Goal: Transaction & Acquisition: Purchase product/service

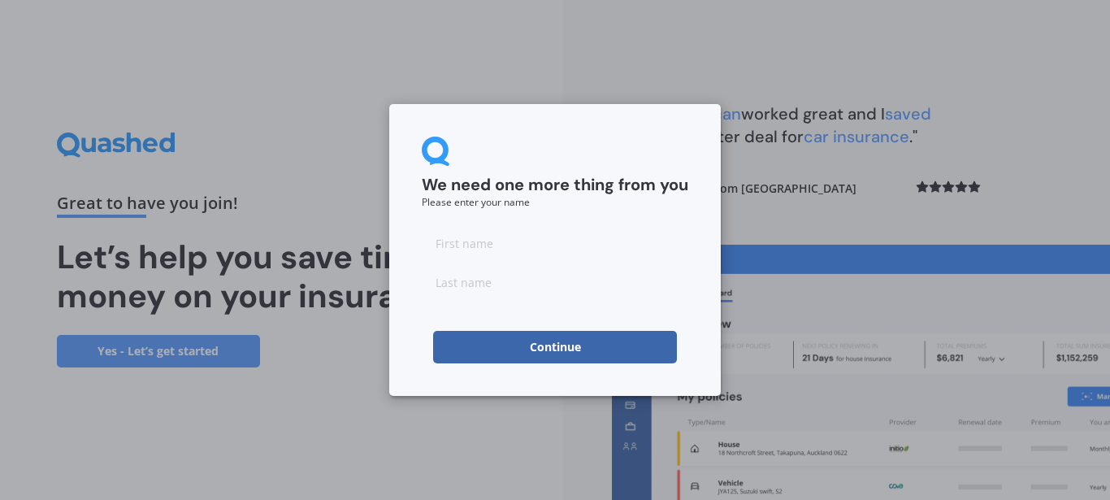
drag, startPoint x: 501, startPoint y: 242, endPoint x: 436, endPoint y: 84, distance: 170.5
click at [501, 244] on input at bounding box center [555, 243] width 266 height 32
drag, startPoint x: 476, startPoint y: 242, endPoint x: 415, endPoint y: 244, distance: 60.9
click at [415, 244] on div "We need one more thing from you Please enter your name [PERSON_NAME] Continue" at bounding box center [554, 250] width 331 height 292
type input "[PERSON_NAME]"
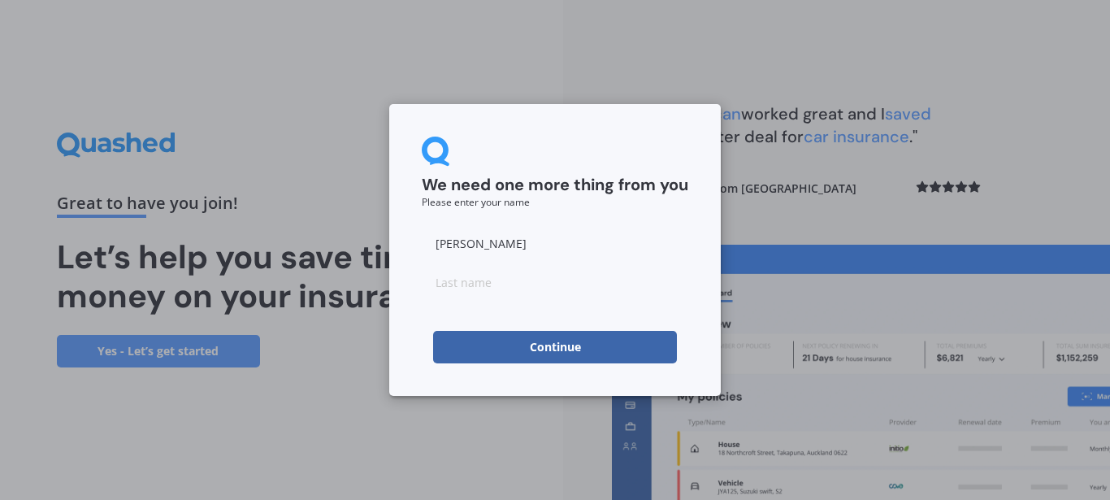
click at [488, 280] on input at bounding box center [555, 282] width 266 height 32
type input "[PERSON_NAME]"
click at [450, 344] on button "Continue" at bounding box center [555, 347] width 244 height 32
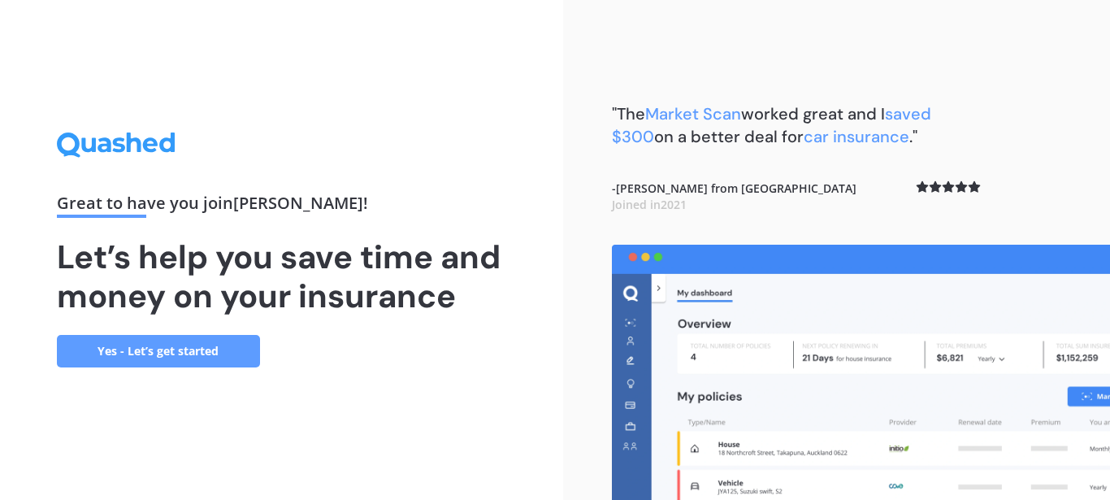
click at [165, 352] on link "Yes - Let’s get started" at bounding box center [158, 351] width 203 height 32
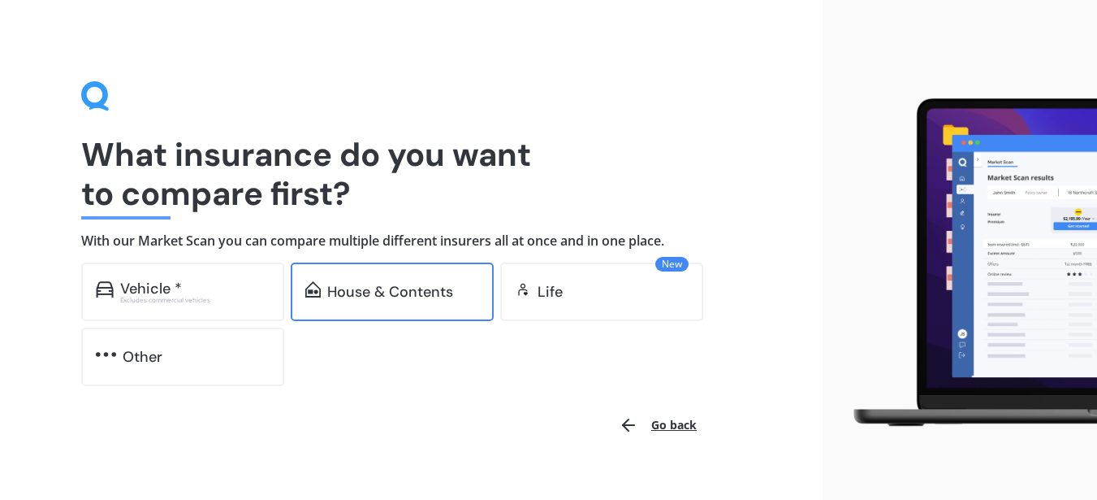
click at [404, 294] on div "House & Contents" at bounding box center [390, 291] width 126 height 16
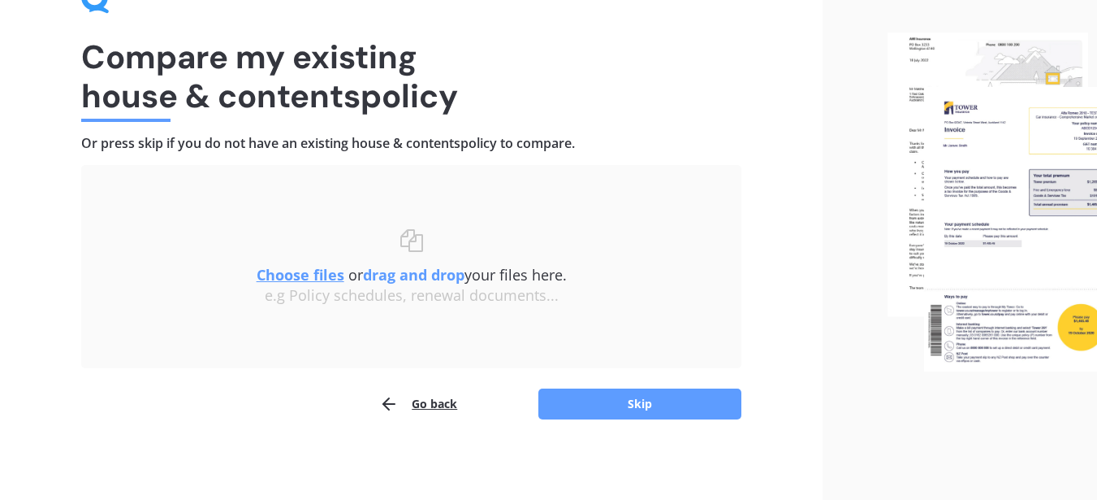
scroll to position [99, 0]
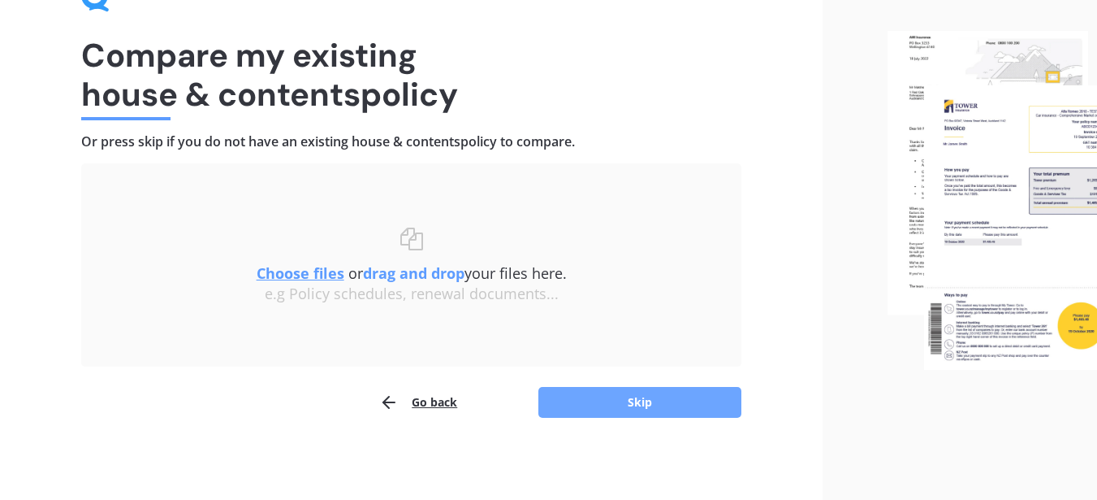
click at [637, 400] on button "Skip" at bounding box center [640, 402] width 203 height 31
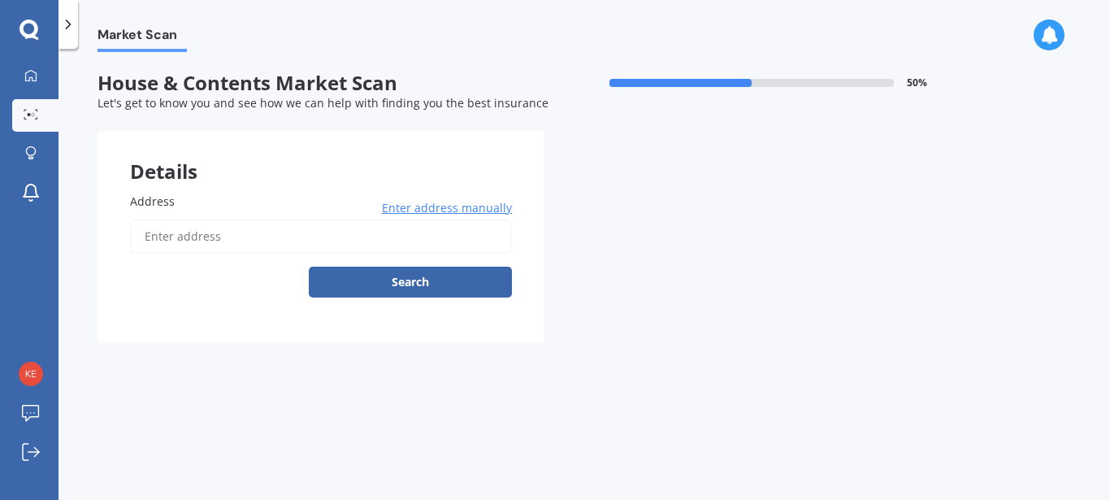
click at [265, 242] on input "Address" at bounding box center [321, 236] width 382 height 34
type input "[STREET_ADDRESS][PERSON_NAME]"
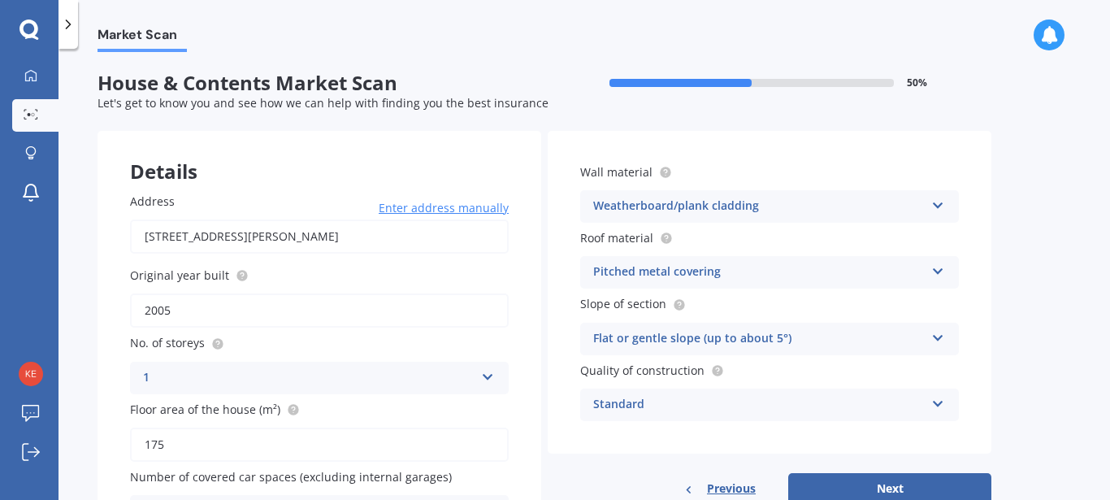
click at [186, 312] on input "2005" at bounding box center [319, 310] width 379 height 34
drag, startPoint x: 186, startPoint y: 312, endPoint x: 116, endPoint y: 312, distance: 69.9
click at [116, 312] on div "Address [STREET_ADDRESS][GEOGRAPHIC_DATA][PERSON_NAME] Enter address manually S…" at bounding box center [318, 360] width 443 height 400
click at [47, 276] on div "My Dashboard Market Scan Explore insurance Notifications [PERSON_NAME] Submit f…" at bounding box center [29, 279] width 58 height 439
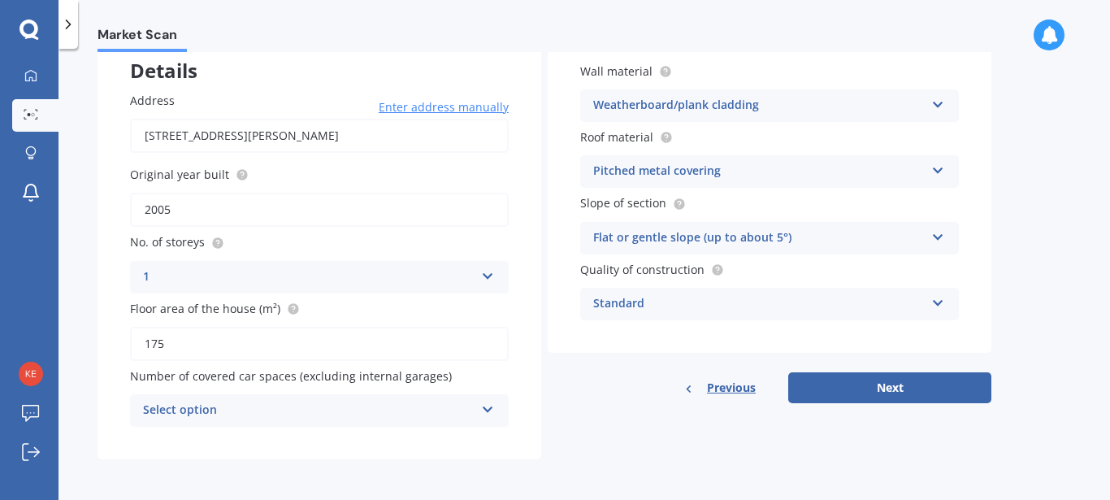
scroll to position [102, 0]
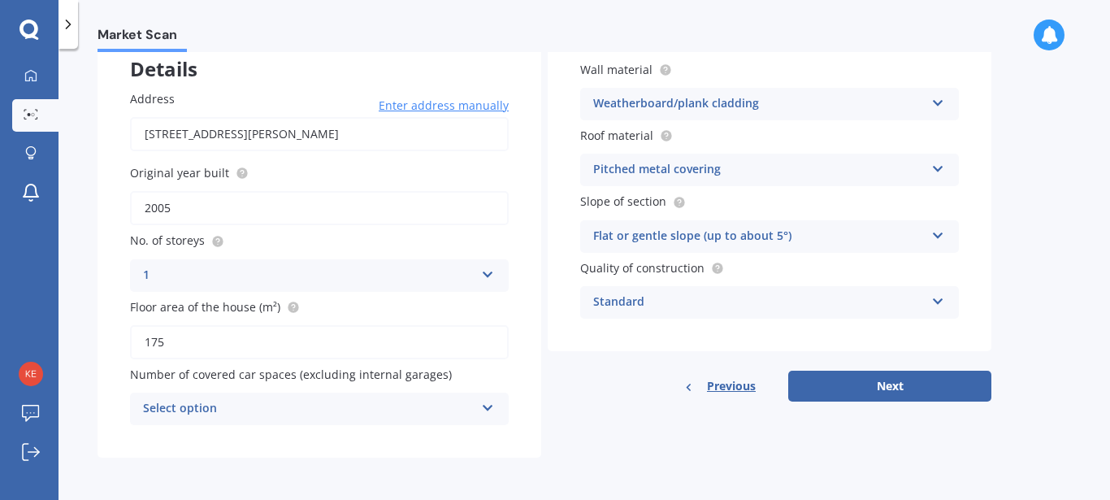
click at [487, 405] on icon at bounding box center [488, 404] width 14 height 11
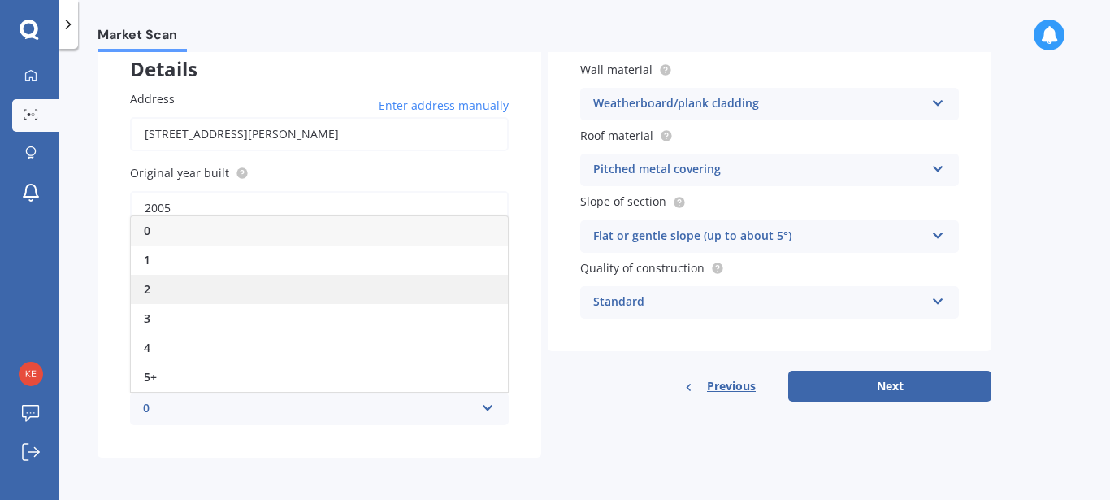
click at [147, 288] on span "2" at bounding box center [147, 288] width 6 height 15
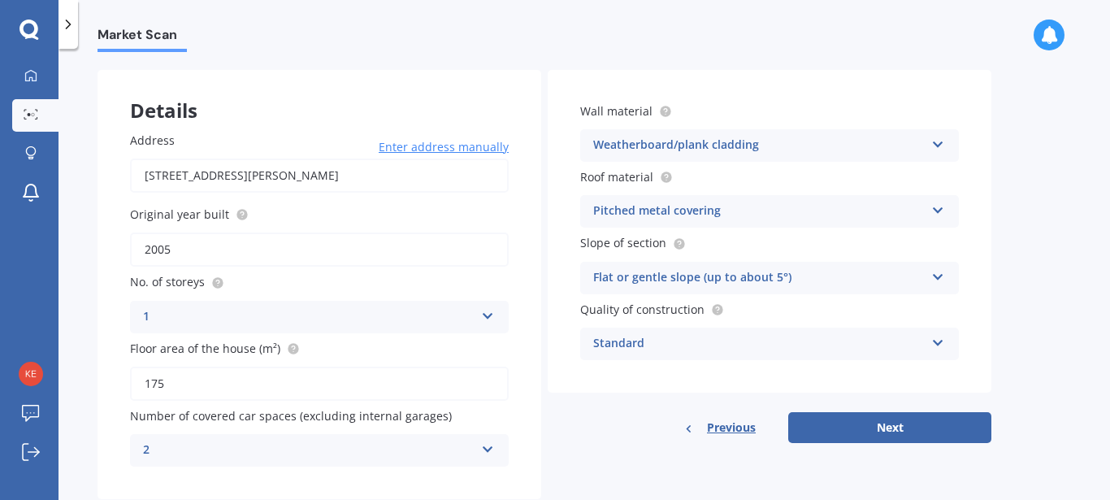
scroll to position [21, 0]
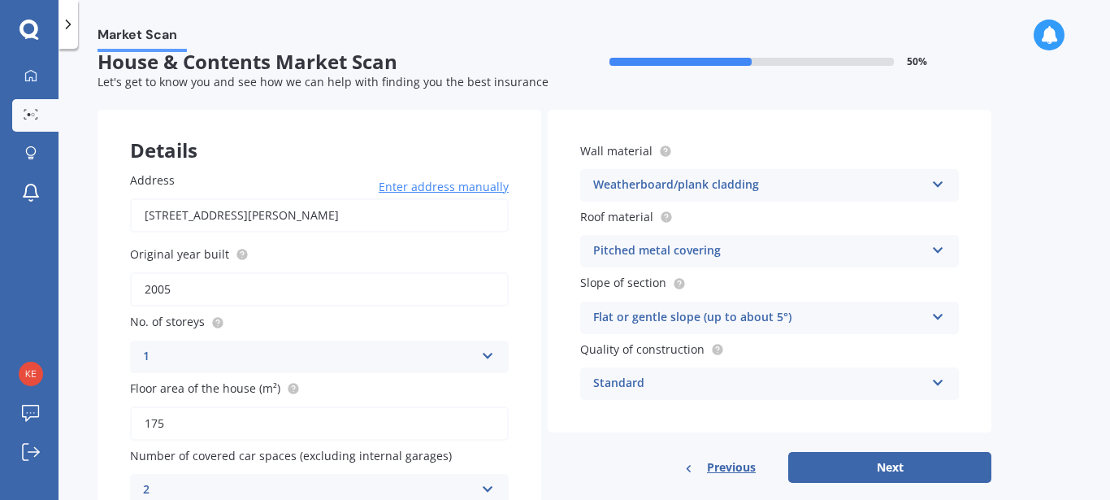
click at [937, 316] on icon at bounding box center [938, 313] width 14 height 11
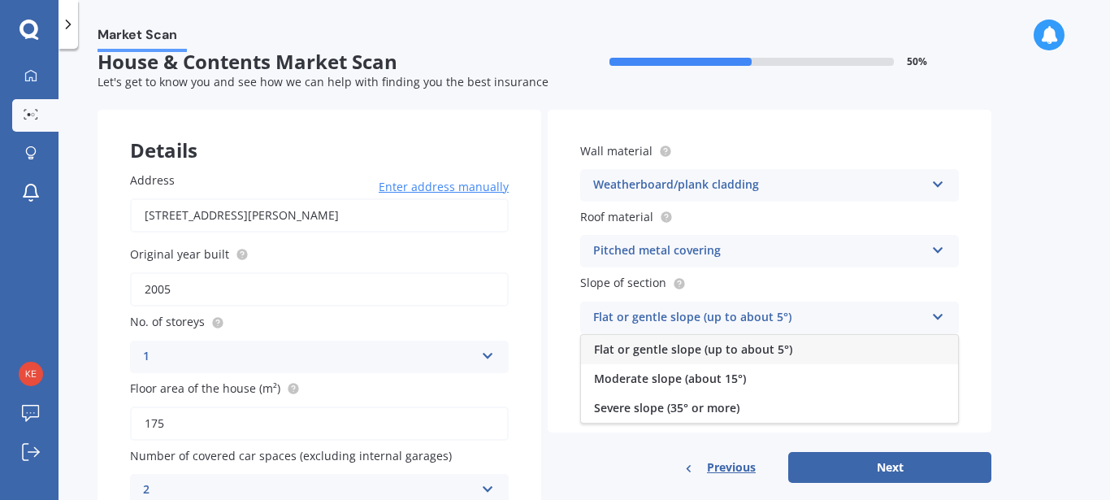
click at [807, 285] on label "Slope of section" at bounding box center [766, 282] width 372 height 17
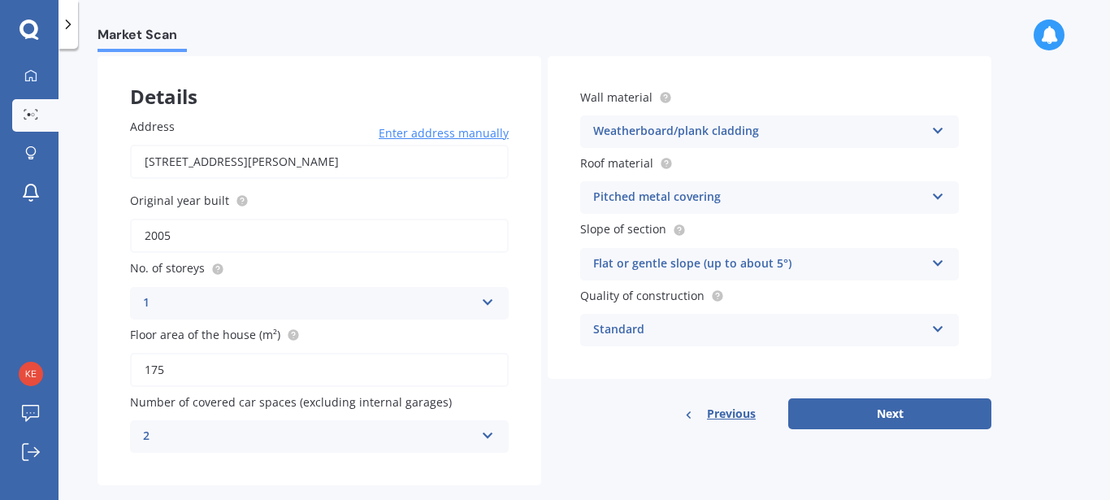
scroll to position [102, 0]
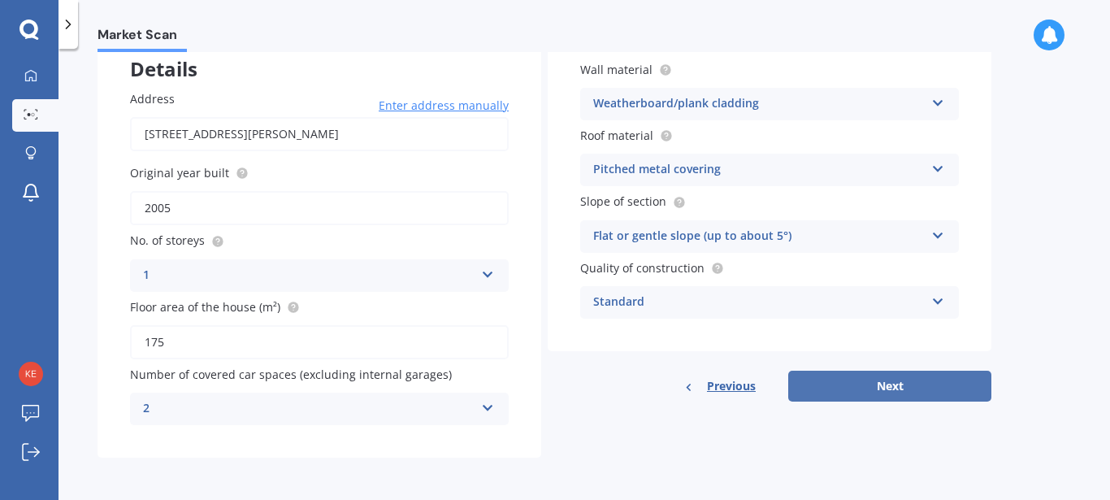
click at [893, 384] on button "Next" at bounding box center [889, 385] width 203 height 31
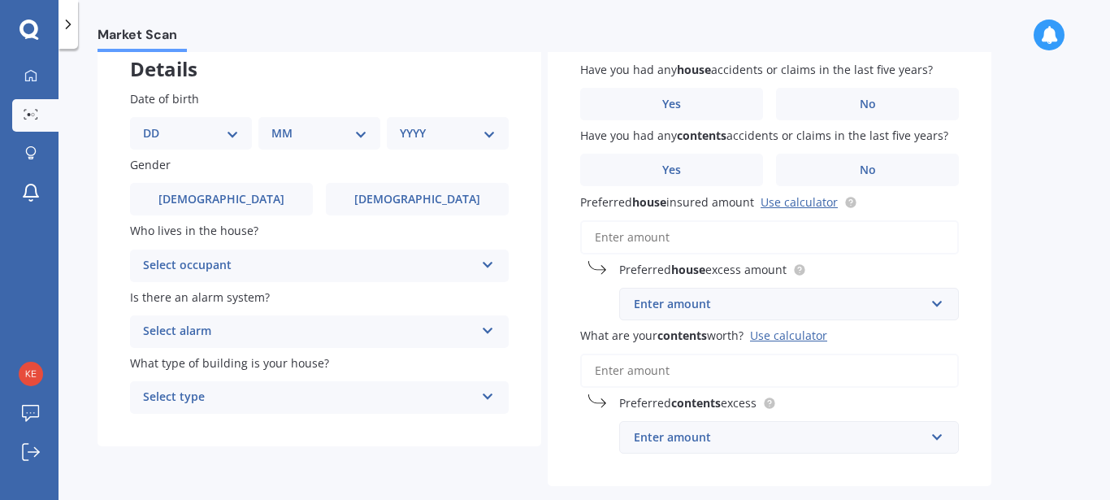
scroll to position [0, 0]
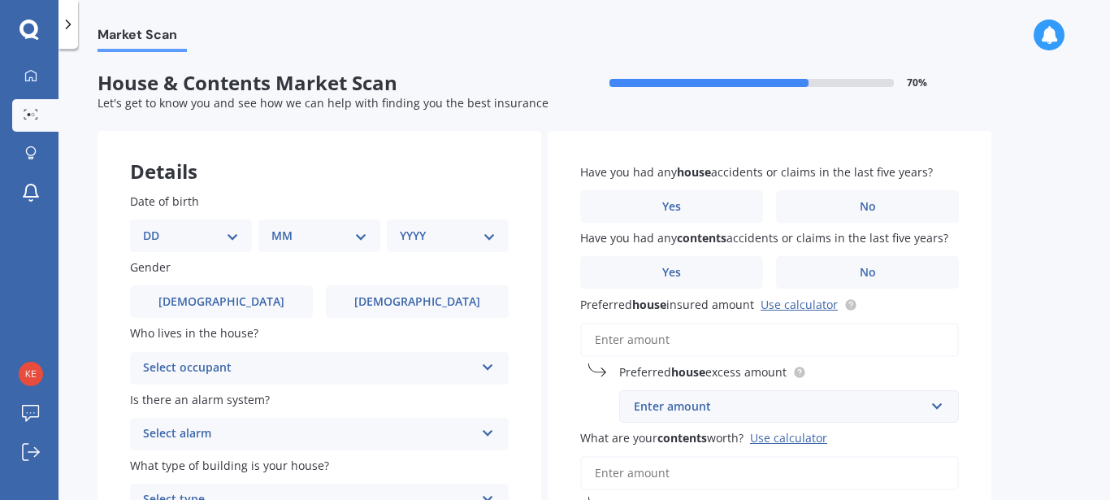
click at [160, 237] on select "DD 01 02 03 04 05 06 07 08 09 10 11 12 13 14 15 16 17 18 19 20 21 22 23 24 25 2…" at bounding box center [191, 236] width 96 height 18
select select "22"
click at [156, 227] on select "DD 01 02 03 04 05 06 07 08 09 10 11 12 13 14 15 16 17 18 19 20 21 22 23 24 25 2…" at bounding box center [191, 236] width 96 height 18
click at [357, 236] on select "MM 01 02 03 04 05 06 07 08 09 10 11 12" at bounding box center [322, 236] width 89 height 18
select select "09"
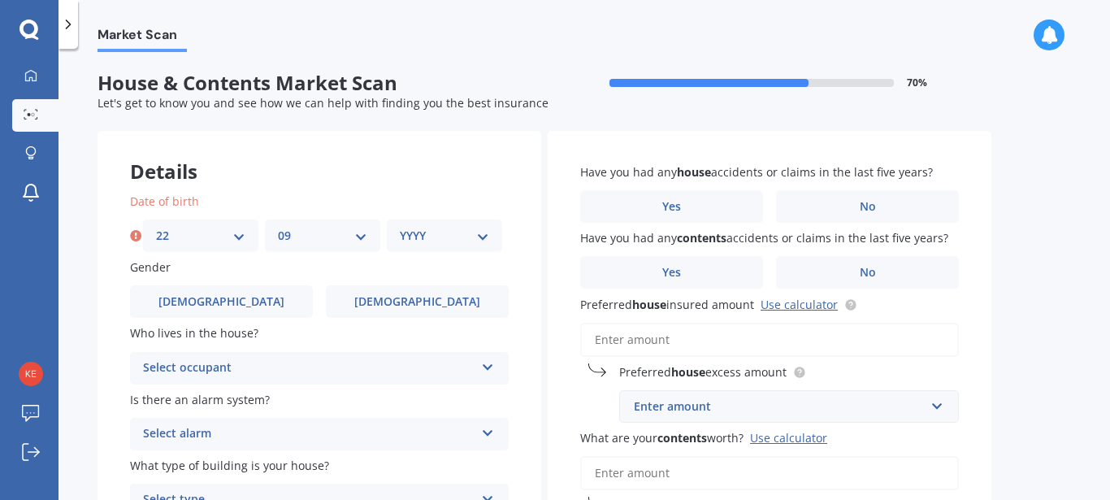
click at [278, 227] on select "MM 01 02 03 04 05 06 07 08 09 10 11 12" at bounding box center [322, 236] width 89 height 18
click at [485, 235] on select "YYYY 2009 2008 2007 2006 2005 2004 2003 2002 2001 2000 1999 1998 1997 1996 1995…" at bounding box center [444, 236] width 89 height 18
select select "1945"
click at [400, 227] on select "YYYY 2009 2008 2007 2006 2005 2004 2003 2002 2001 2000 1999 1998 1997 1996 1995…" at bounding box center [444, 236] width 89 height 18
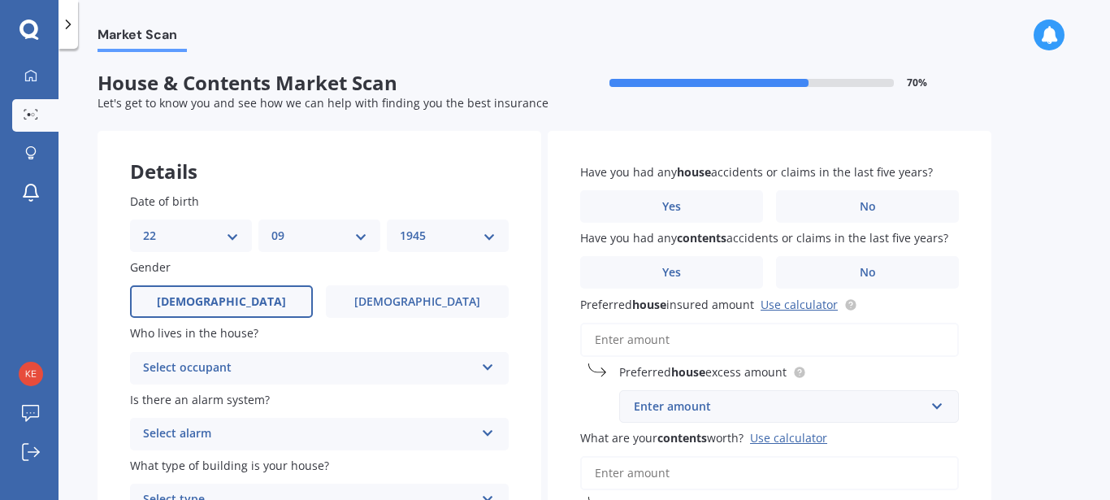
click at [265, 305] on label "[DEMOGRAPHIC_DATA]" at bounding box center [221, 301] width 183 height 32
click at [0, 0] on input "[DEMOGRAPHIC_DATA]" at bounding box center [0, 0] width 0 height 0
click at [816, 207] on label "No" at bounding box center [867, 206] width 183 height 32
click at [0, 0] on input "No" at bounding box center [0, 0] width 0 height 0
click at [488, 365] on icon at bounding box center [488, 363] width 14 height 11
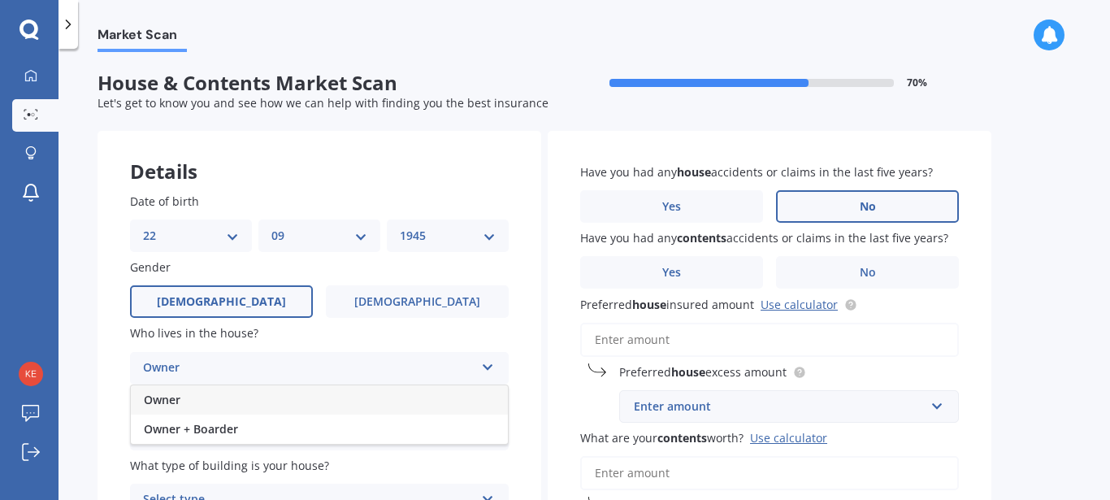
click at [165, 396] on span "Owner" at bounding box center [162, 399] width 37 height 15
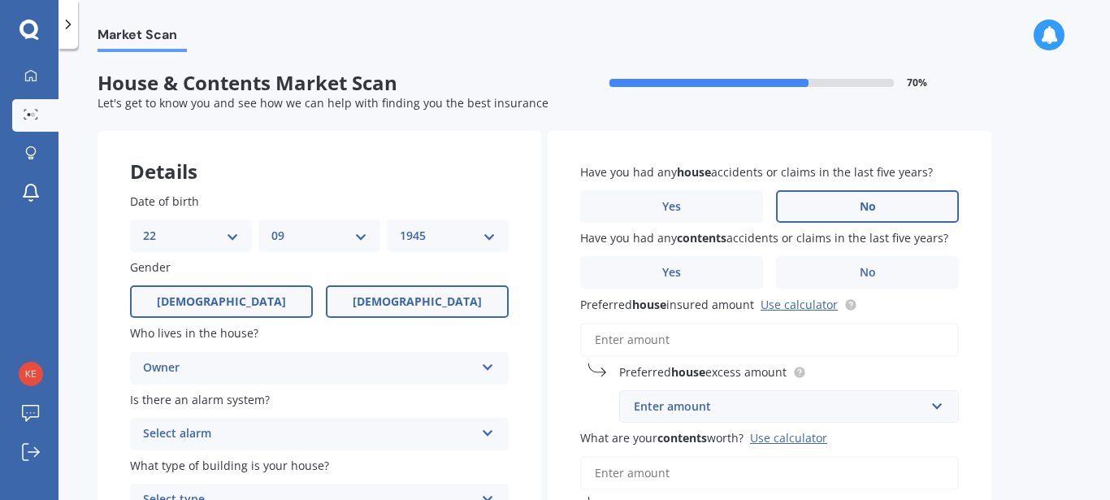
click at [475, 303] on label "[DEMOGRAPHIC_DATA]" at bounding box center [417, 301] width 183 height 32
click at [0, 0] on input "[DEMOGRAPHIC_DATA]" at bounding box center [0, 0] width 0 height 0
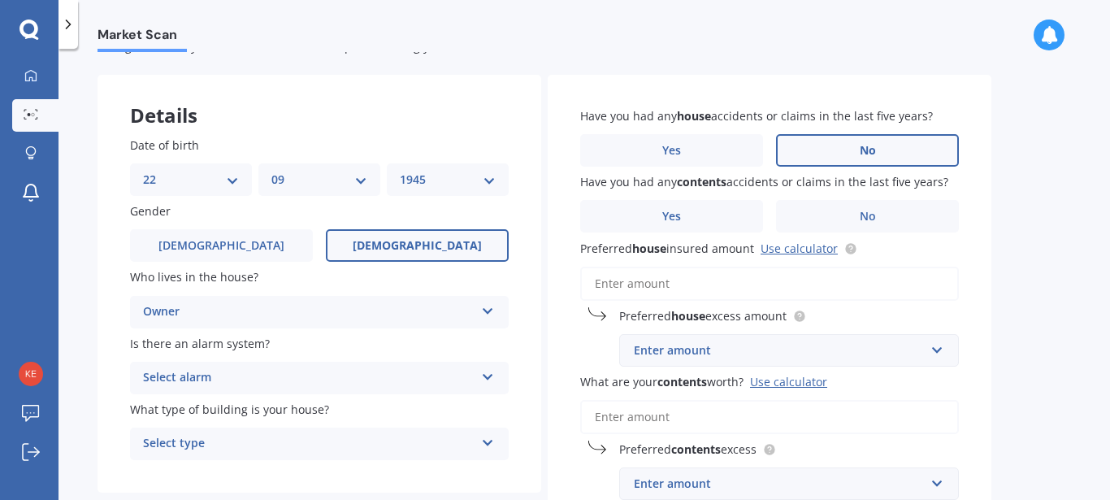
scroll to position [181, 0]
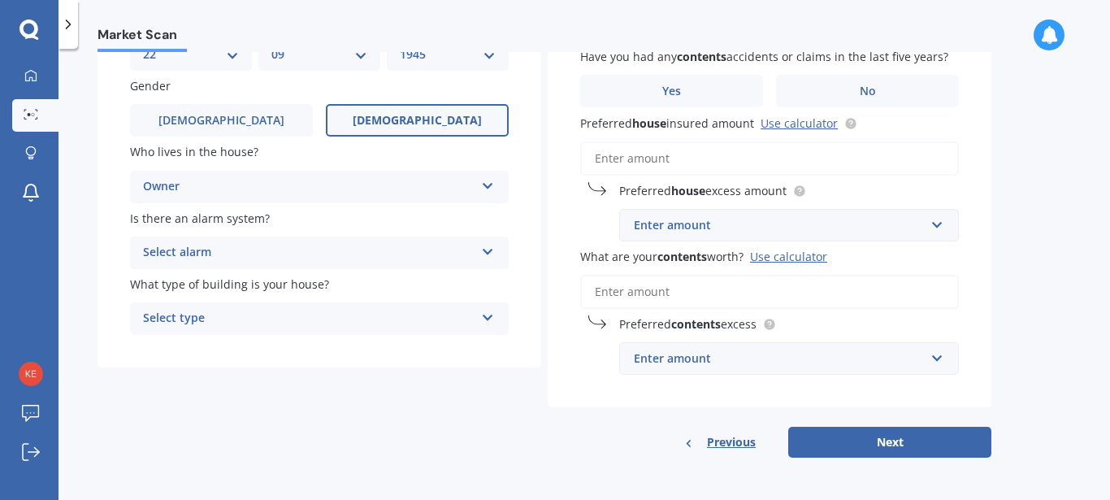
click at [488, 251] on icon at bounding box center [488, 248] width 14 height 11
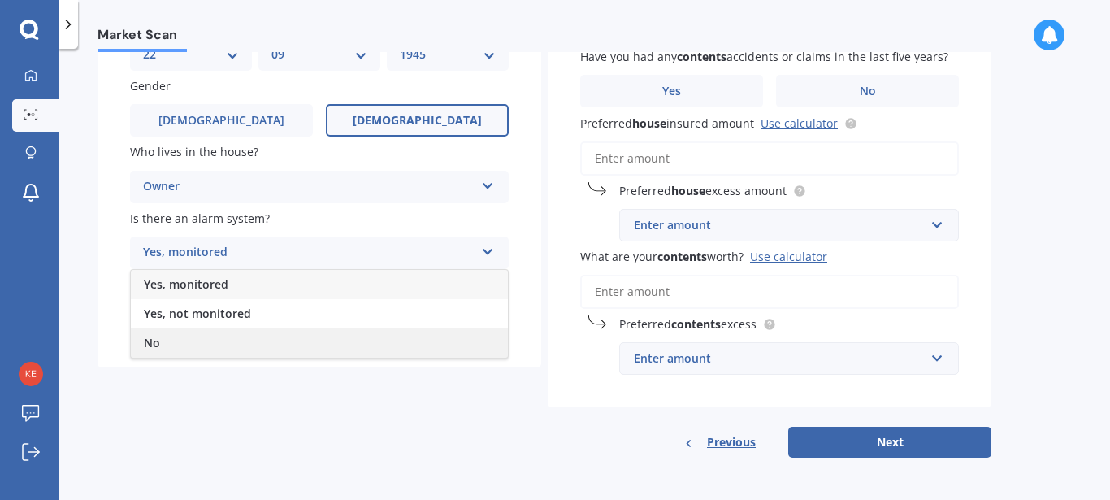
click at [147, 343] on span "No" at bounding box center [152, 342] width 16 height 15
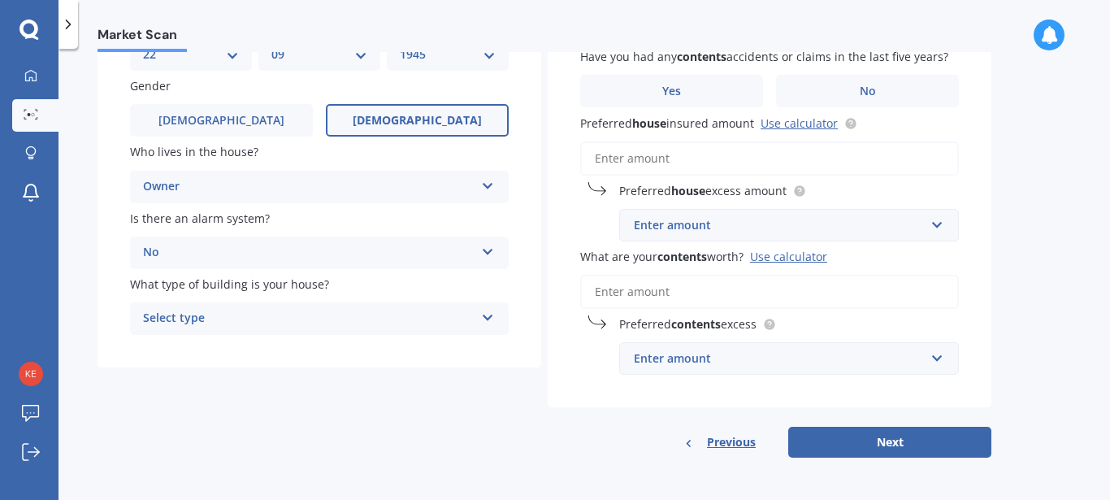
click at [486, 316] on icon at bounding box center [488, 314] width 14 height 11
click at [194, 339] on div "Freestanding" at bounding box center [319, 349] width 377 height 29
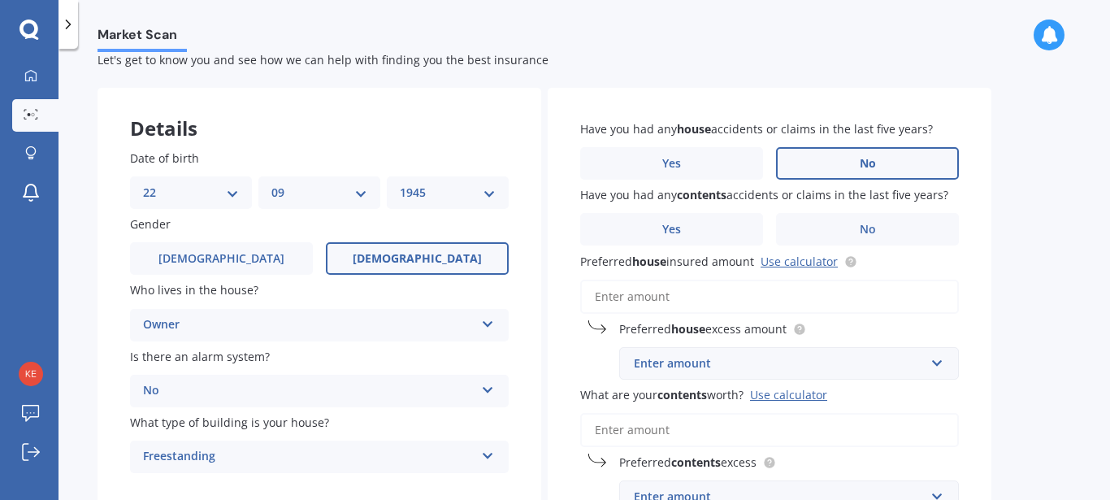
scroll to position [0, 0]
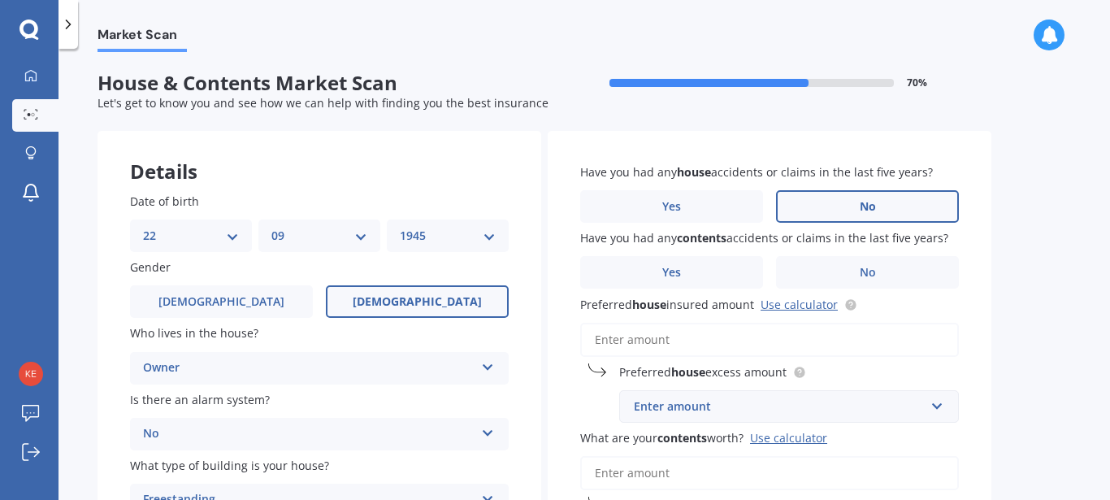
click at [837, 202] on label "No" at bounding box center [867, 206] width 183 height 32
click at [0, 0] on input "No" at bounding box center [0, 0] width 0 height 0
click at [840, 265] on label "No" at bounding box center [867, 272] width 183 height 32
click at [0, 0] on input "No" at bounding box center [0, 0] width 0 height 0
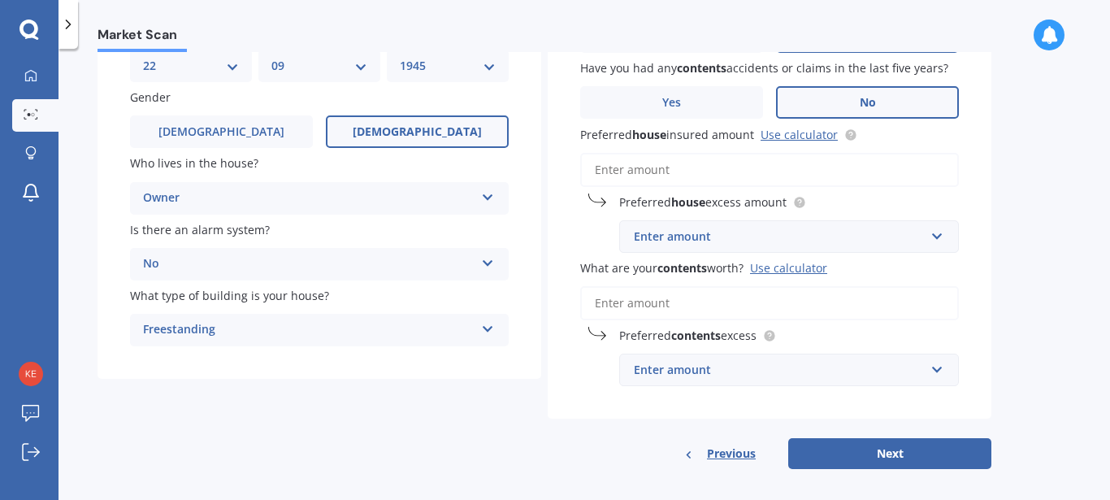
scroll to position [181, 0]
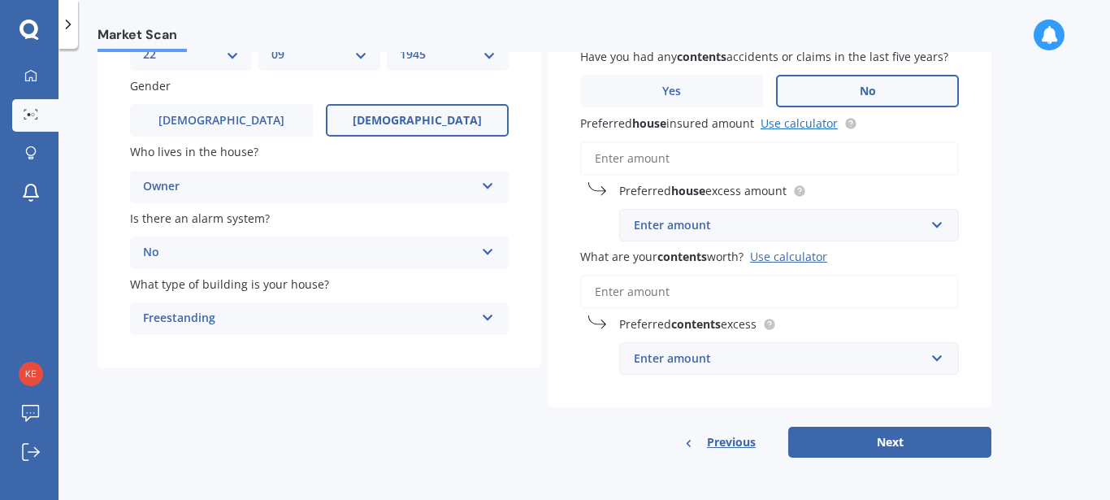
click at [794, 123] on link "Use calculator" at bounding box center [798, 122] width 77 height 15
